Goal: Information Seeking & Learning: Understand process/instructions

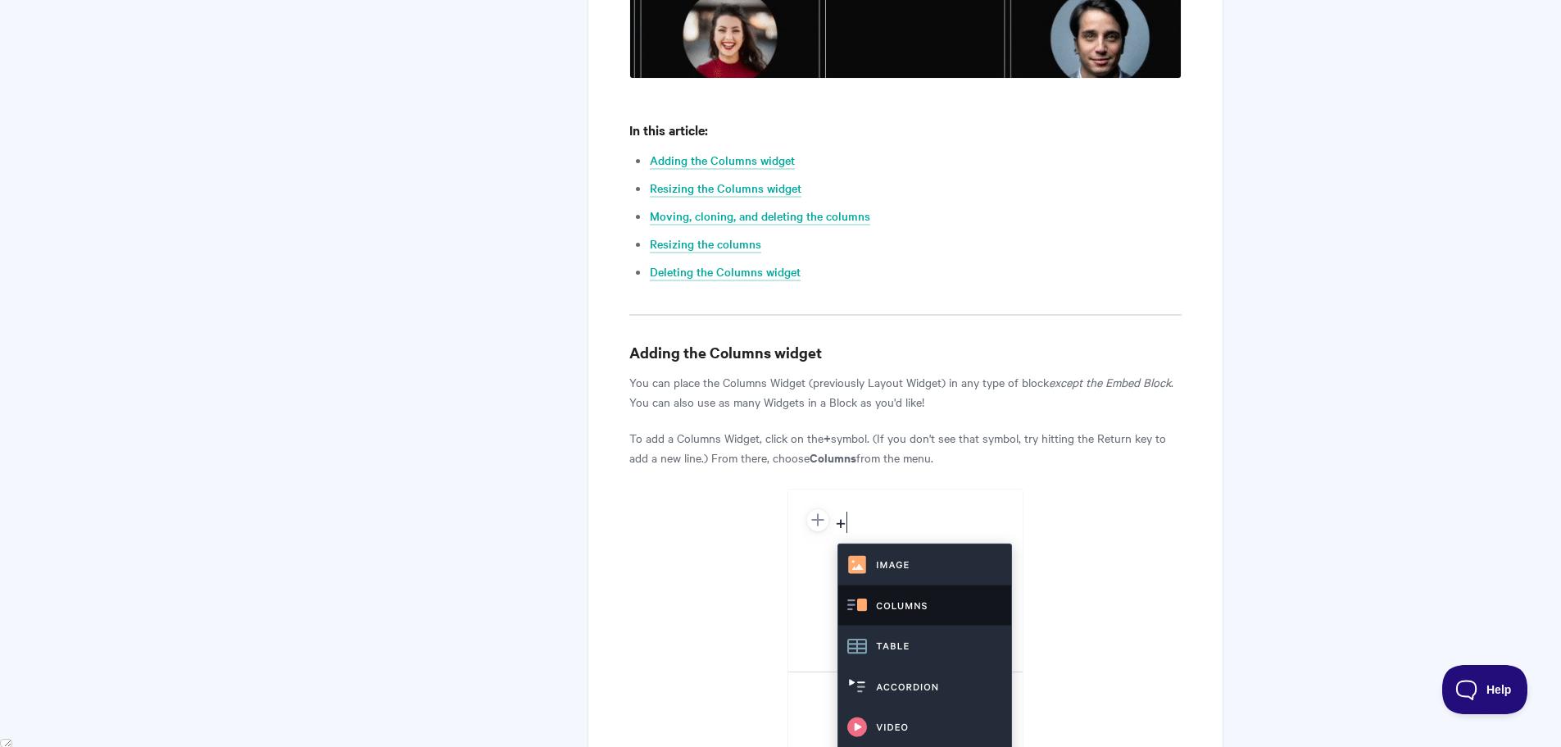
click at [765, 384] on p "You can place the Columns Widget (previously Layout Widget) in any type of bloc…" at bounding box center [905, 391] width 552 height 39
click at [766, 385] on p "You can place the Columns Widget (previously Layout Widget) in any type of bloc…" at bounding box center [905, 391] width 552 height 39
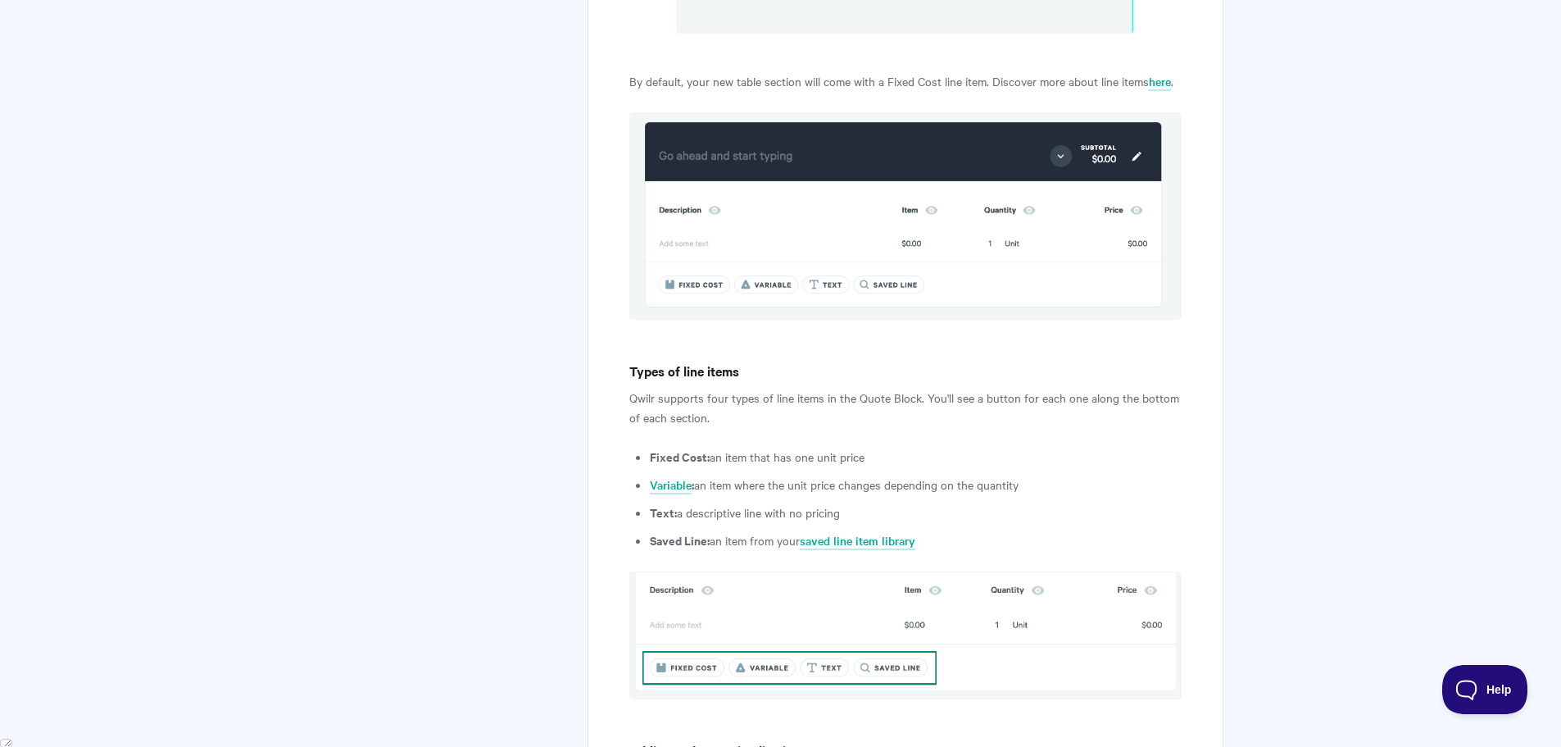
scroll to position [1229, 0]
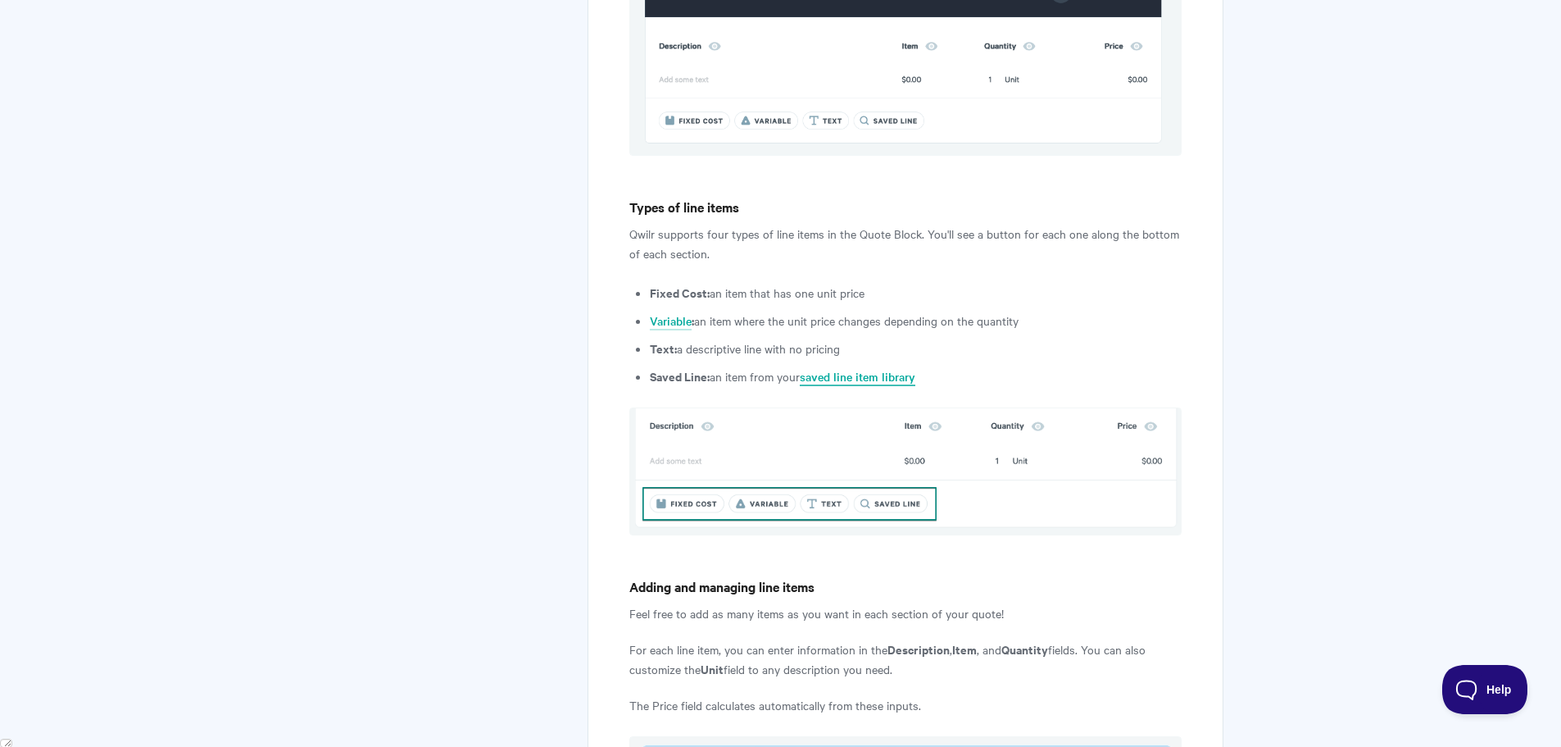
click at [856, 368] on link "saved line item library" at bounding box center [858, 377] width 116 height 18
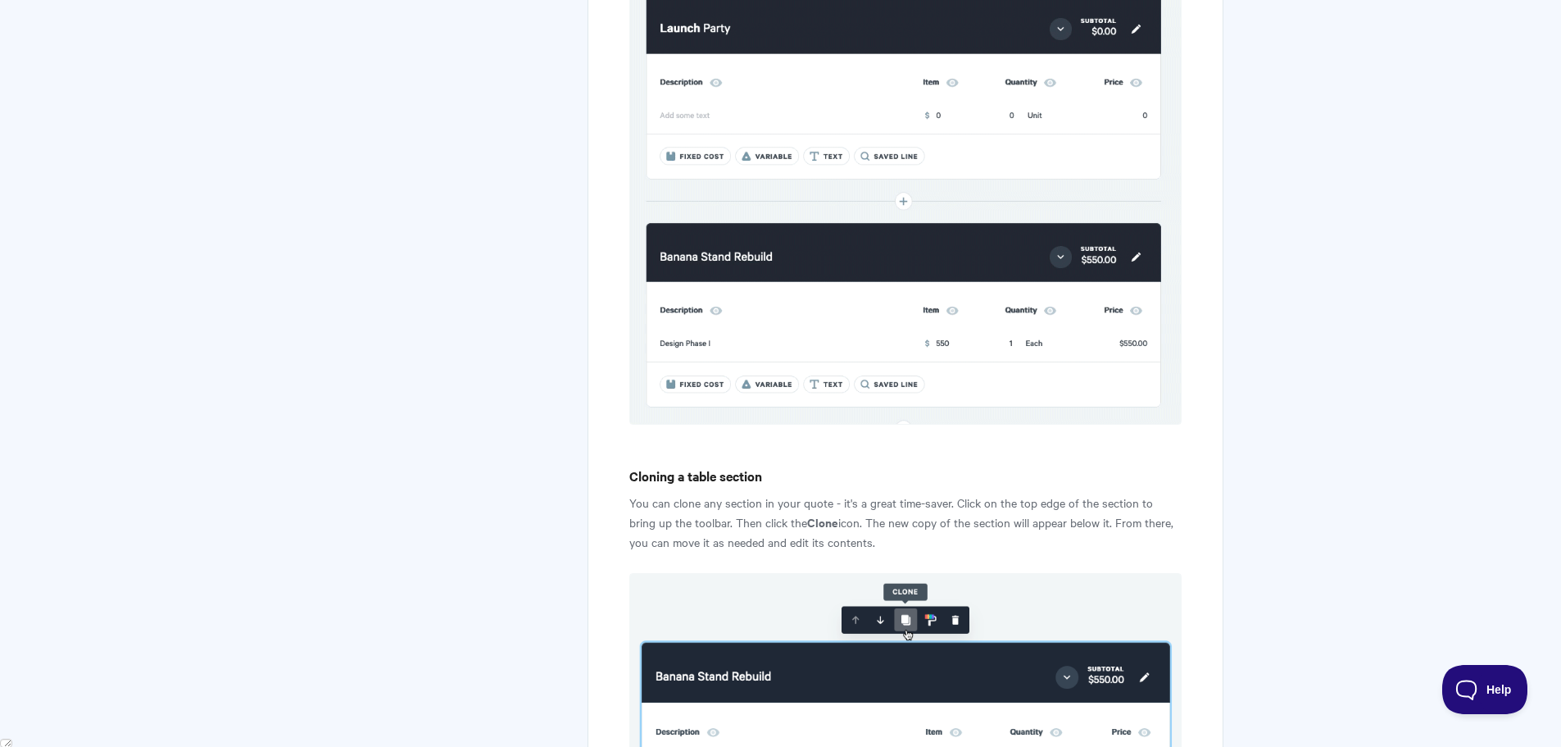
scroll to position [5000, 0]
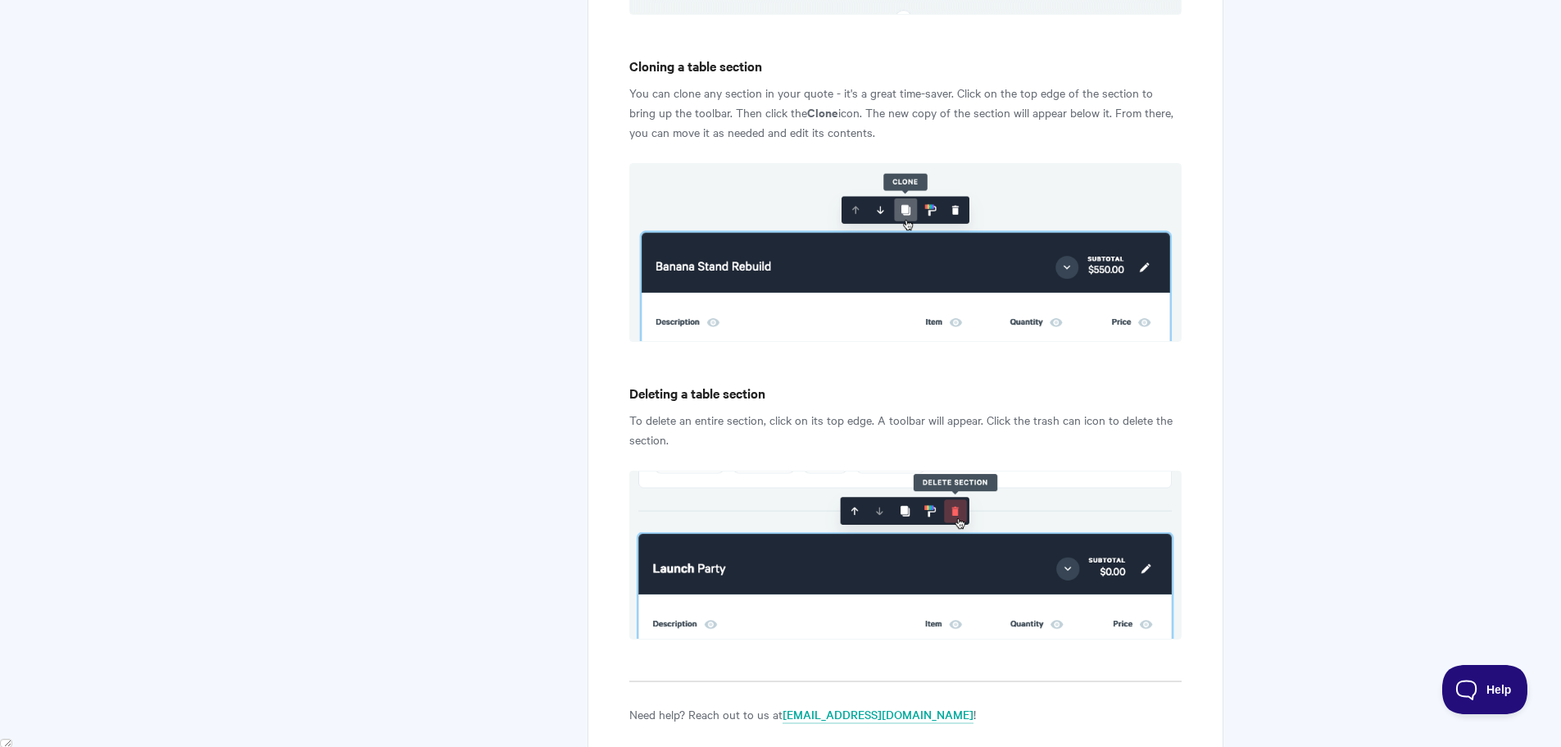
drag, startPoint x: 328, startPoint y: 246, endPoint x: 350, endPoint y: 254, distance: 23.6
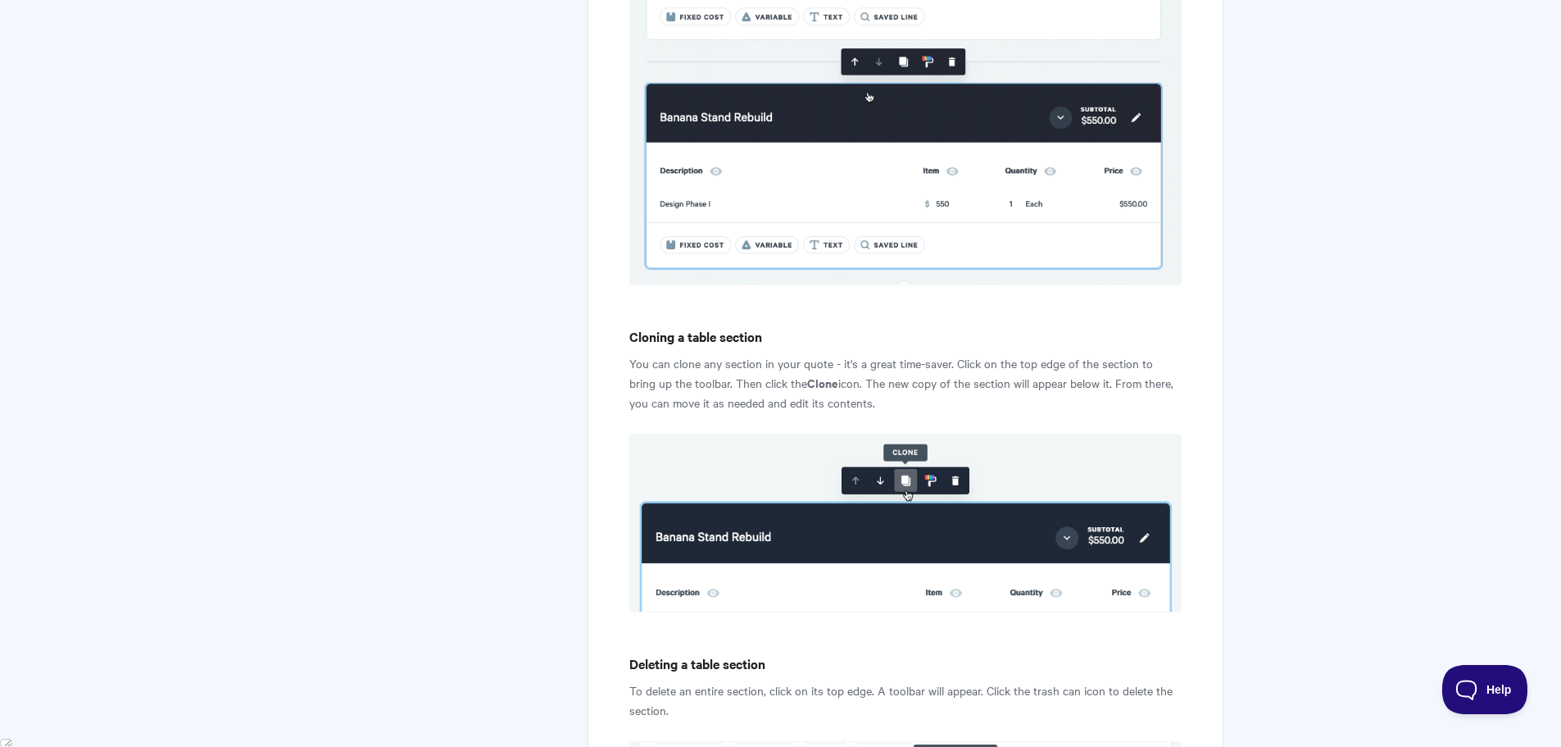
scroll to position [4655, 0]
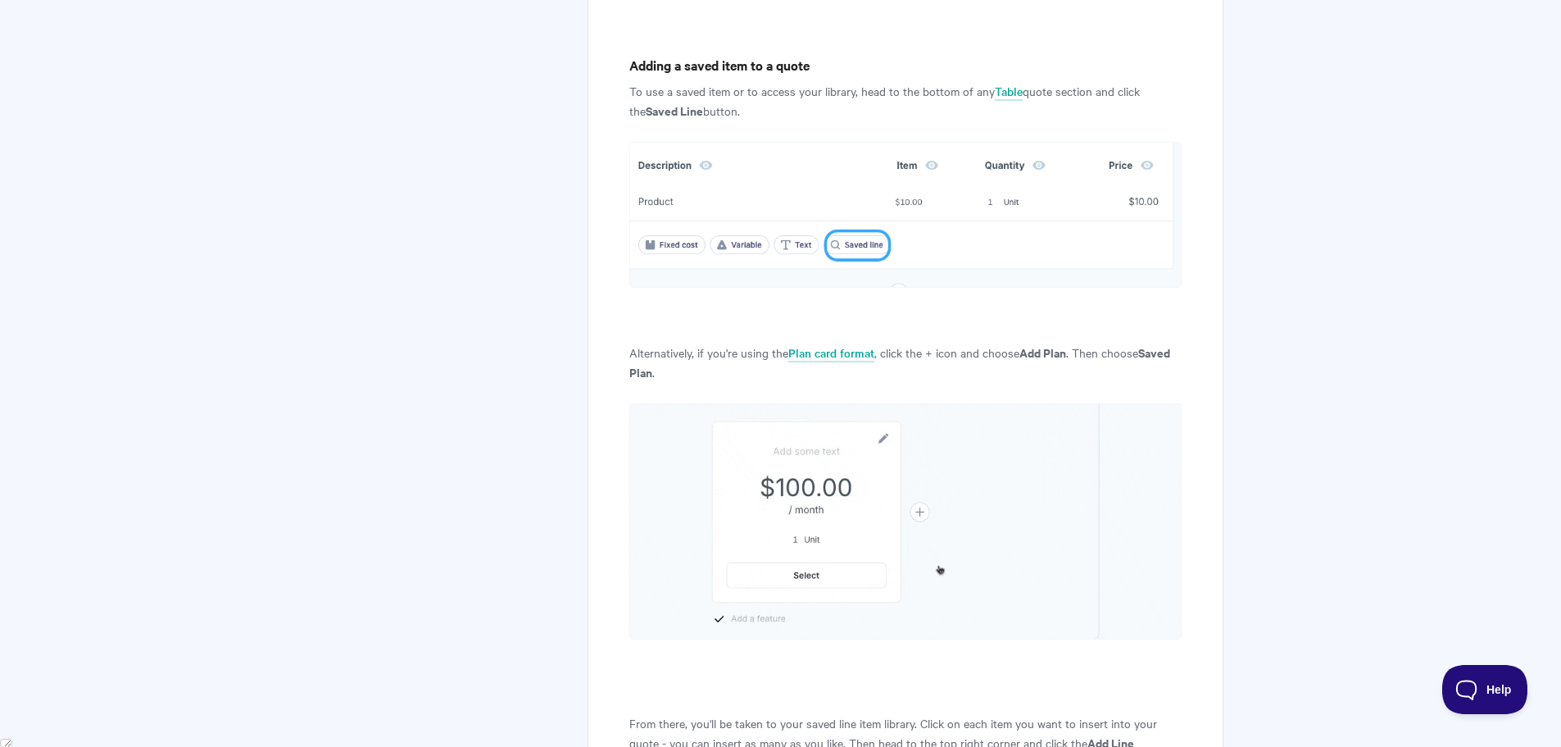
scroll to position [1475, 0]
